Goal: Browse casually

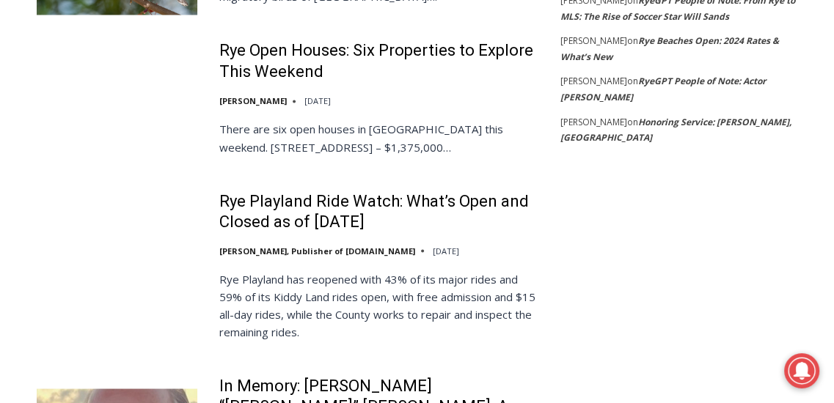
scroll to position [1947, 0]
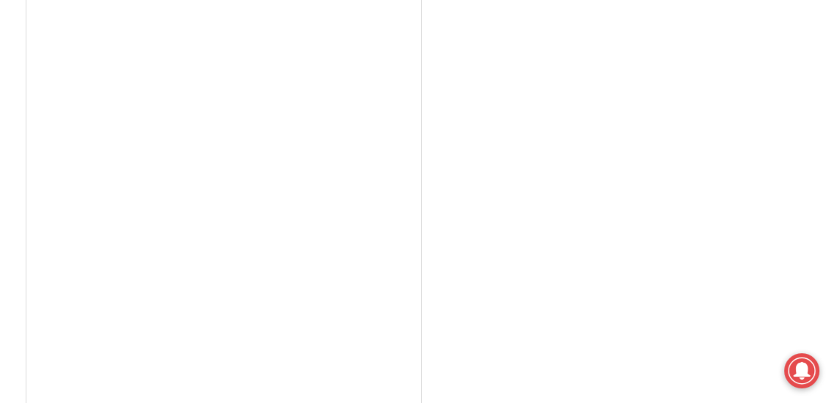
scroll to position [3261, 0]
